Goal: Information Seeking & Learning: Learn about a topic

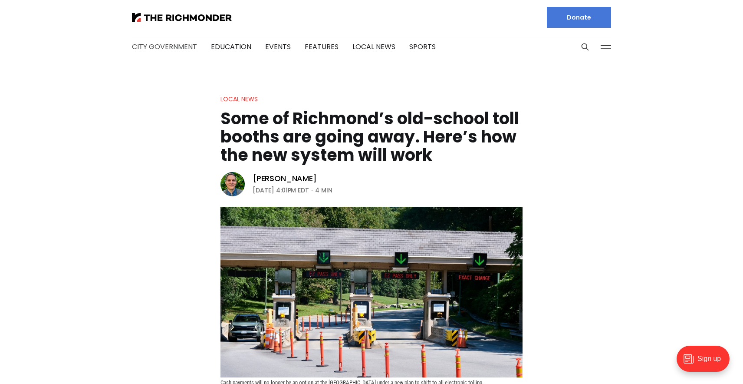
click at [157, 47] on link "City Government" at bounding box center [164, 47] width 65 height 10
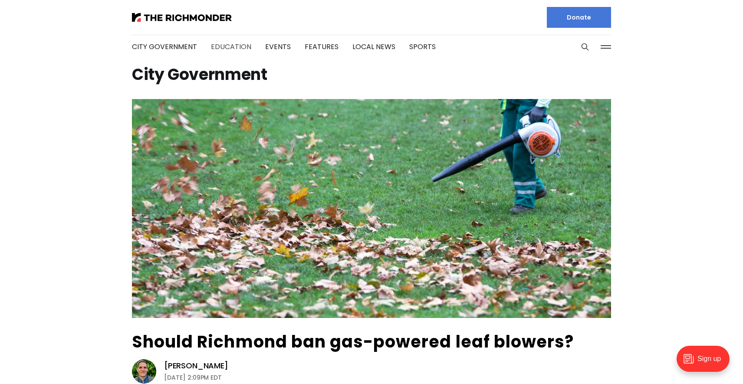
click at [224, 46] on link "Education" at bounding box center [231, 47] width 40 height 10
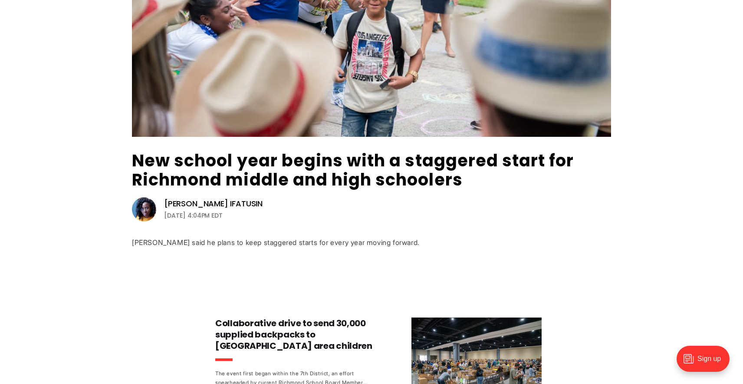
scroll to position [188, 0]
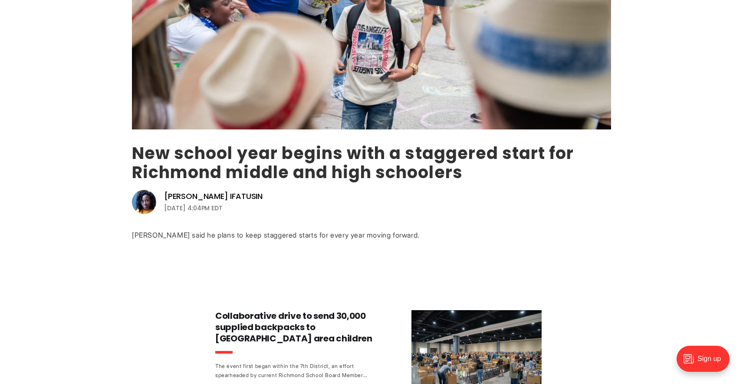
click at [312, 158] on link "New school year begins with a staggered start for Richmond middle and high scho…" at bounding box center [353, 162] width 442 height 42
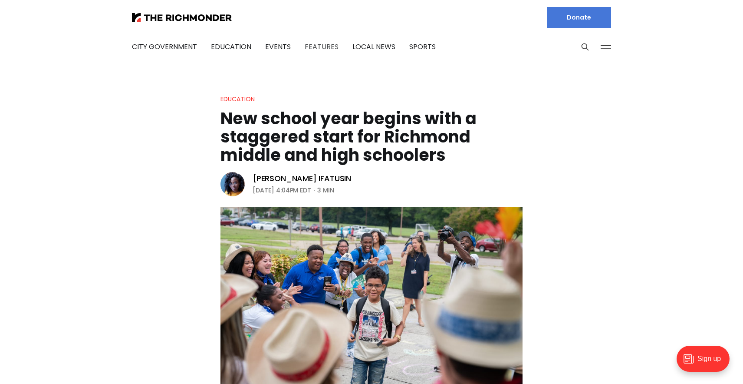
click at [326, 46] on link "Features" at bounding box center [322, 47] width 34 height 10
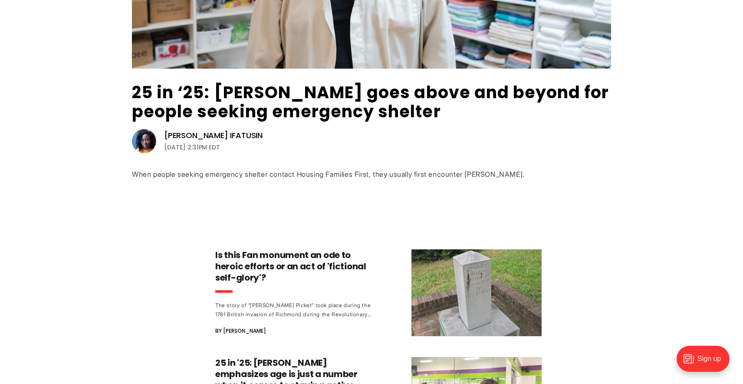
scroll to position [250, 0]
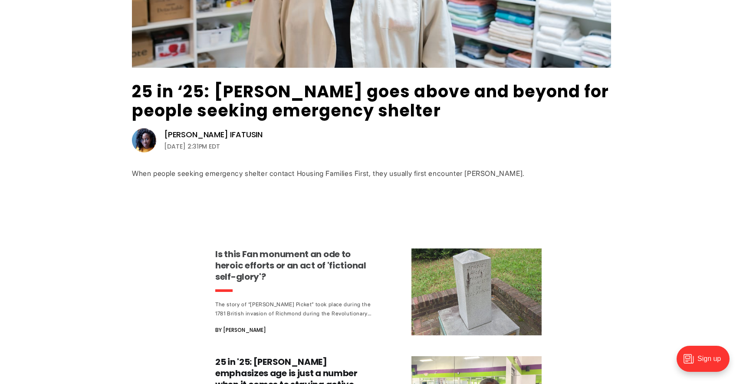
click at [287, 254] on h3 "Is this Fan monument an ode to heroic efforts or an act of 'fictional self-glor…" at bounding box center [295, 265] width 161 height 34
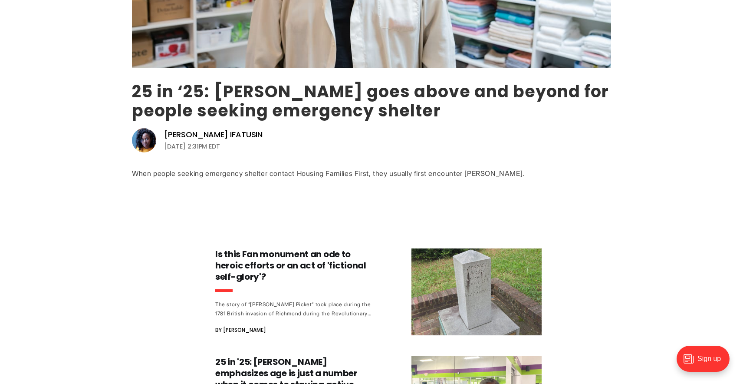
click at [293, 89] on link "25 in ‘25: [PERSON_NAME] goes above and beyond for people seeking emergency she…" at bounding box center [370, 101] width 477 height 42
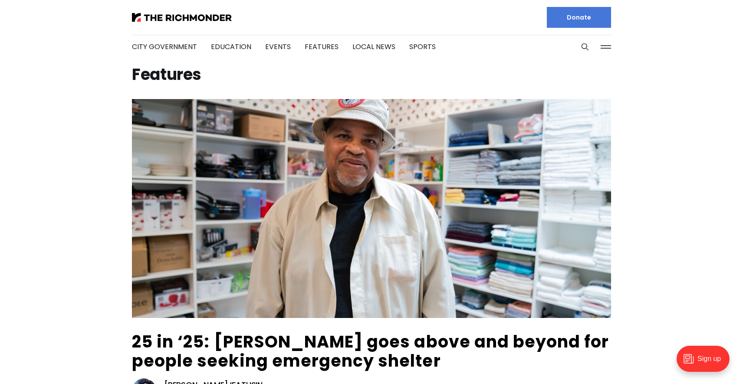
scroll to position [0, 0]
click at [373, 43] on link "Local News" at bounding box center [373, 47] width 43 height 10
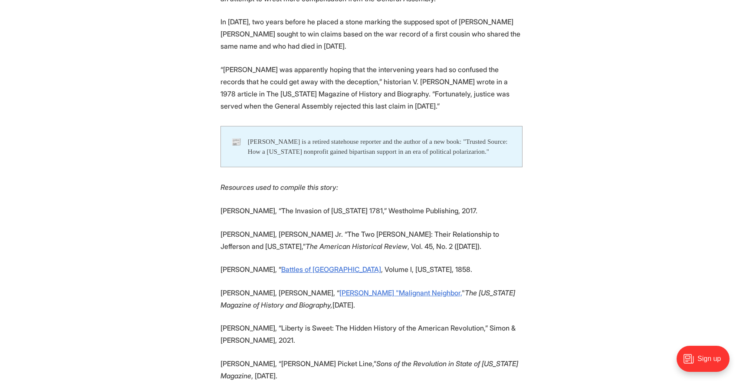
scroll to position [2814, 0]
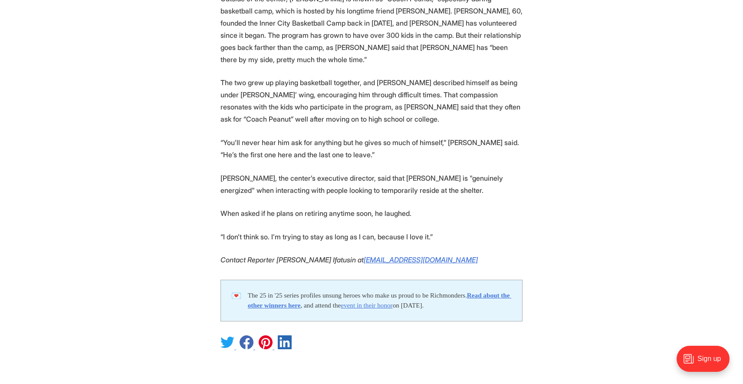
scroll to position [1994, 0]
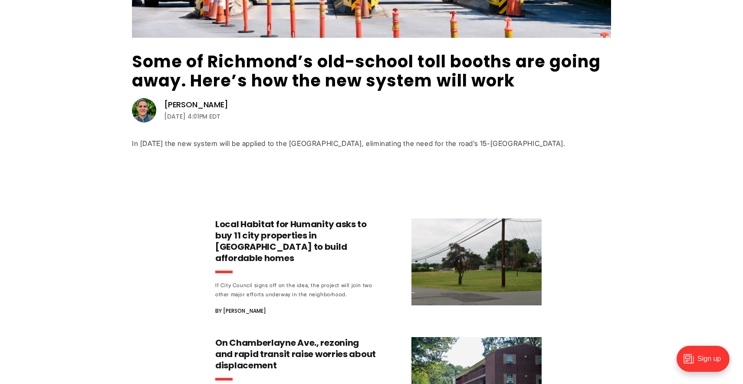
scroll to position [283, 0]
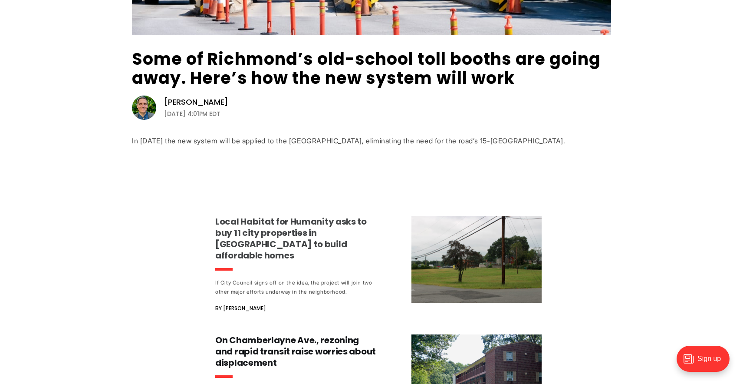
click at [285, 223] on h3 "Local Habitat for Humanity asks to buy 11 city properties in [GEOGRAPHIC_DATA] …" at bounding box center [295, 238] width 161 height 45
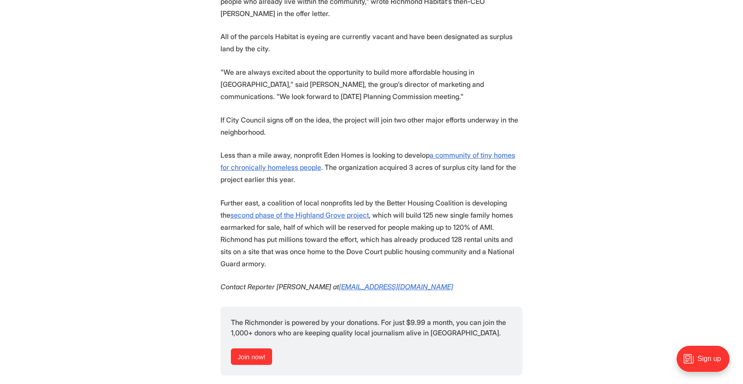
scroll to position [986, 0]
